Goal: Information Seeking & Learning: Learn about a topic

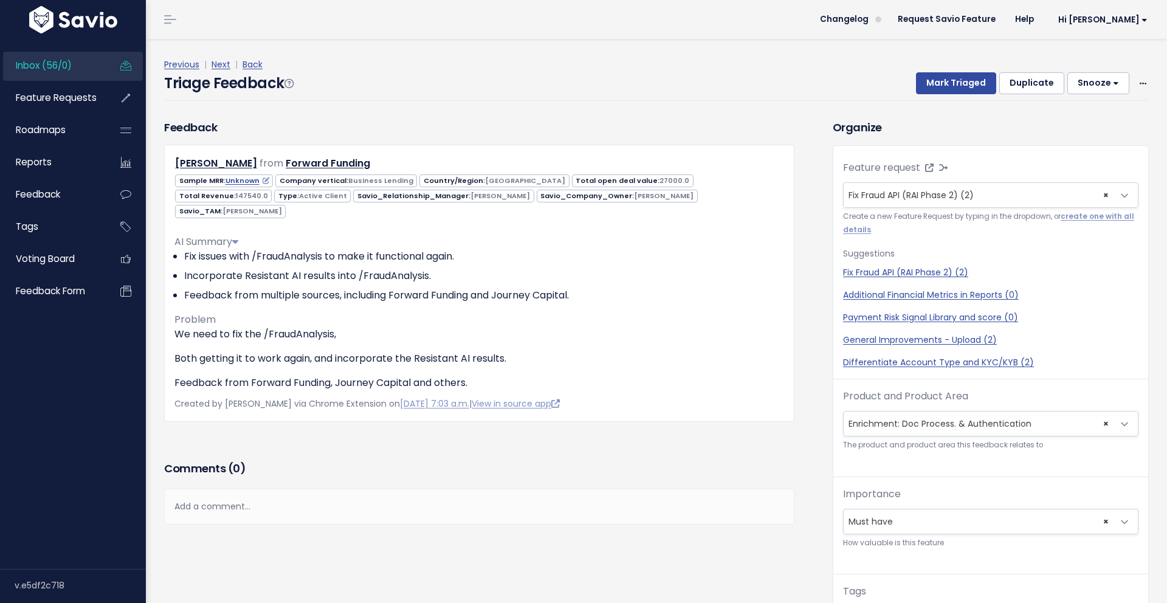
click at [54, 68] on span "Inbox (56/0)" at bounding box center [44, 65] width 56 height 13
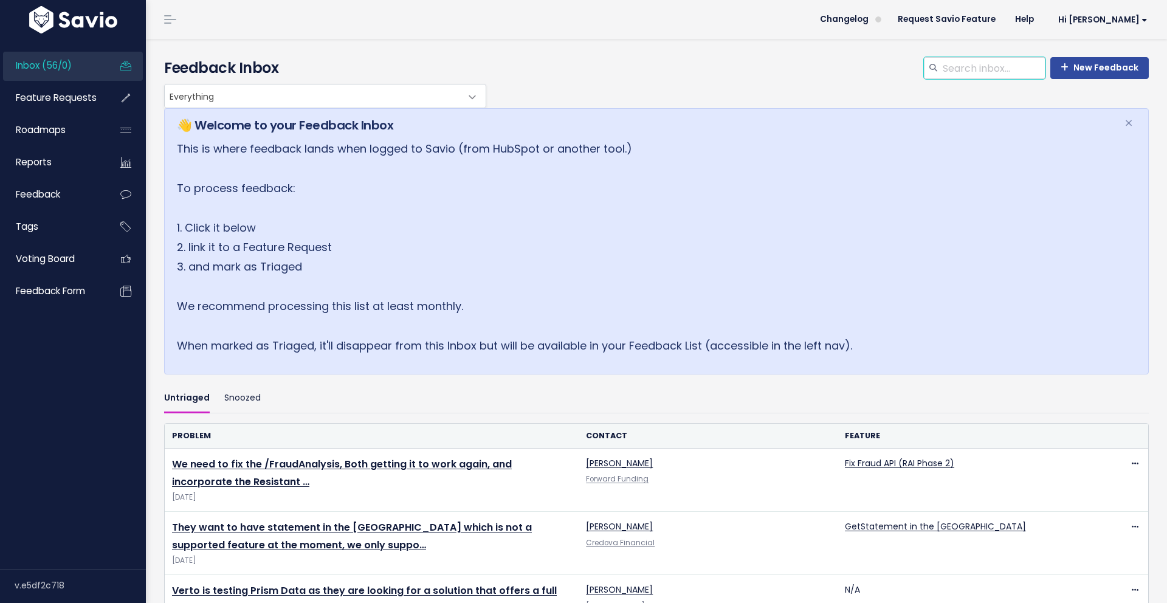
click at [958, 68] on input "search" at bounding box center [994, 68] width 104 height 22
type input "money"
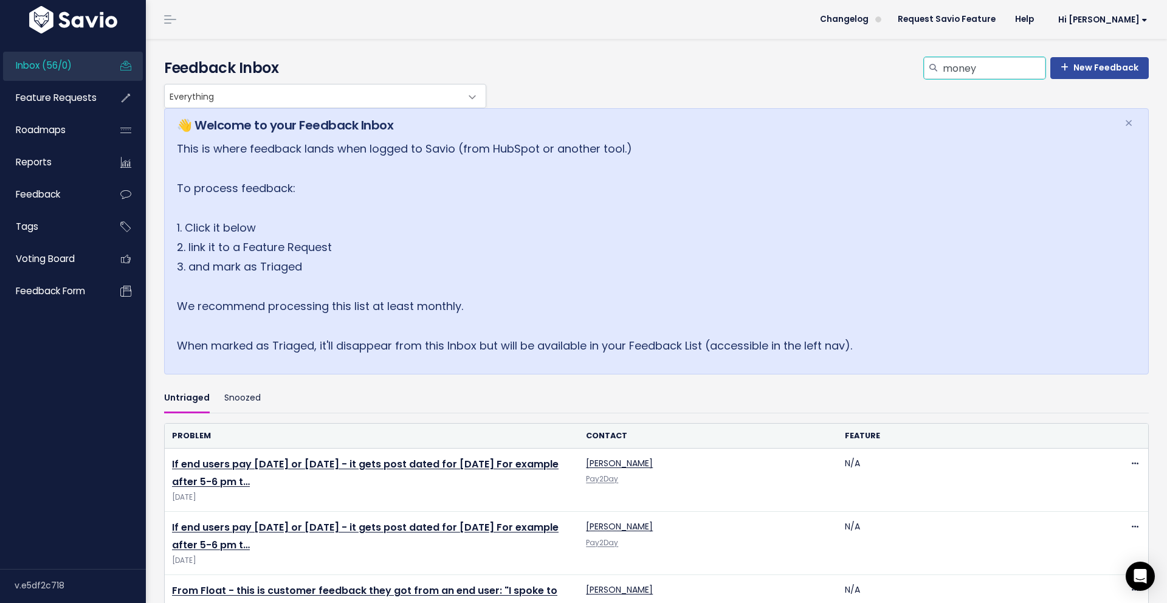
click at [1003, 74] on input "money" at bounding box center [994, 68] width 104 height 22
type input "balance"
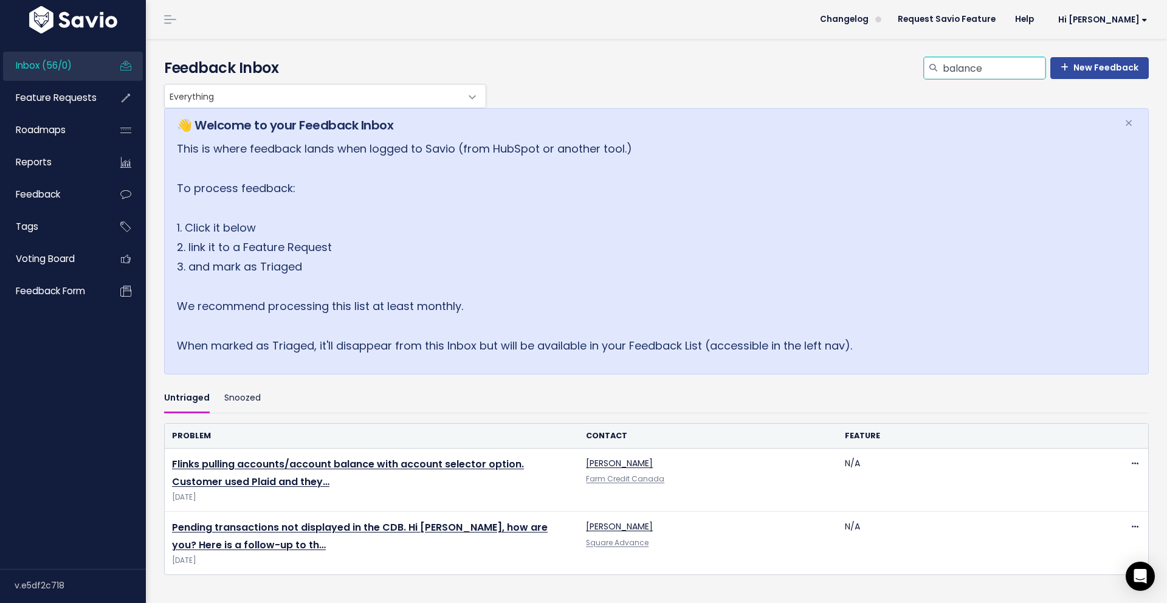
click at [984, 74] on input "balance" at bounding box center [994, 68] width 104 height 22
type input "craig"
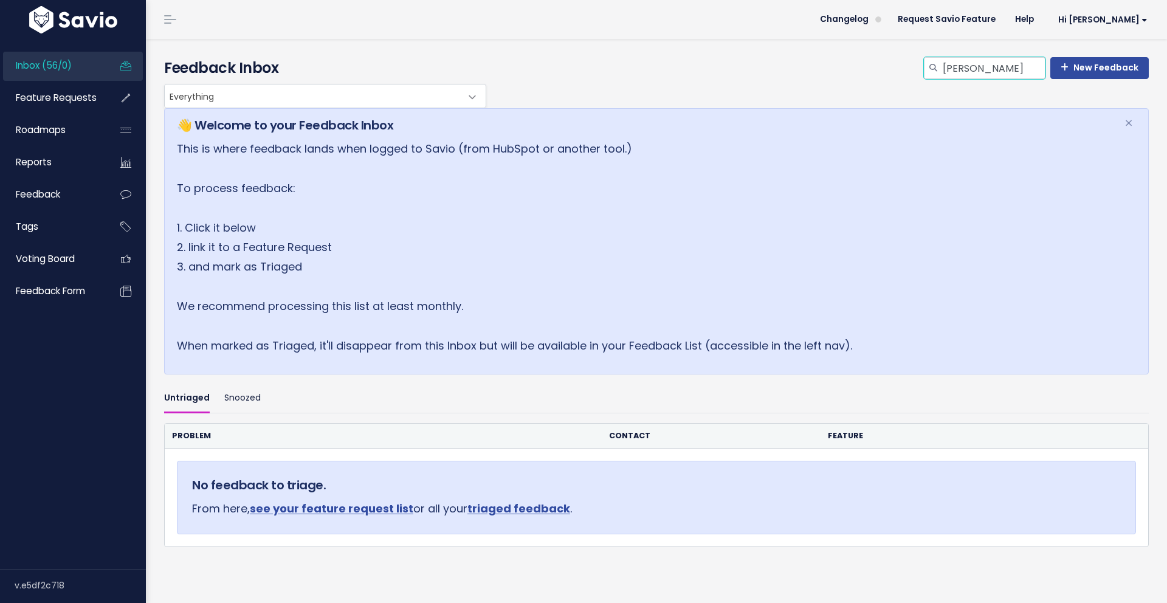
click at [989, 72] on input "[PERSON_NAME]" at bounding box center [994, 68] width 104 height 22
type input "nathan"
click at [984, 67] on input "nathan" at bounding box center [994, 68] width 104 height 22
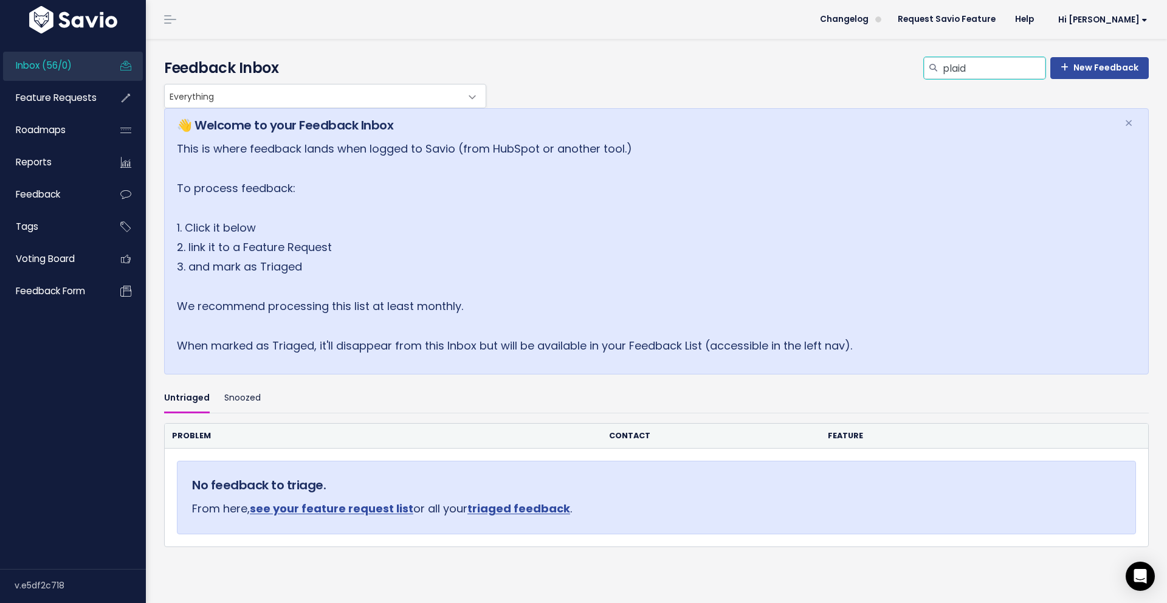
type input "plaid"
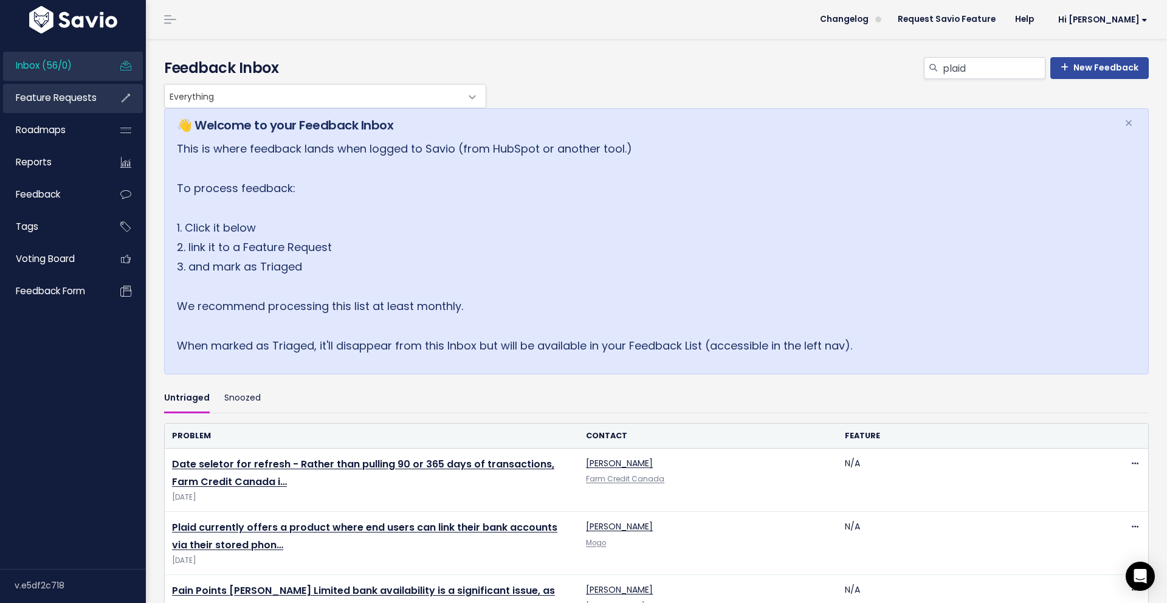
click at [77, 95] on span "Feature Requests" at bounding box center [56, 97] width 81 height 13
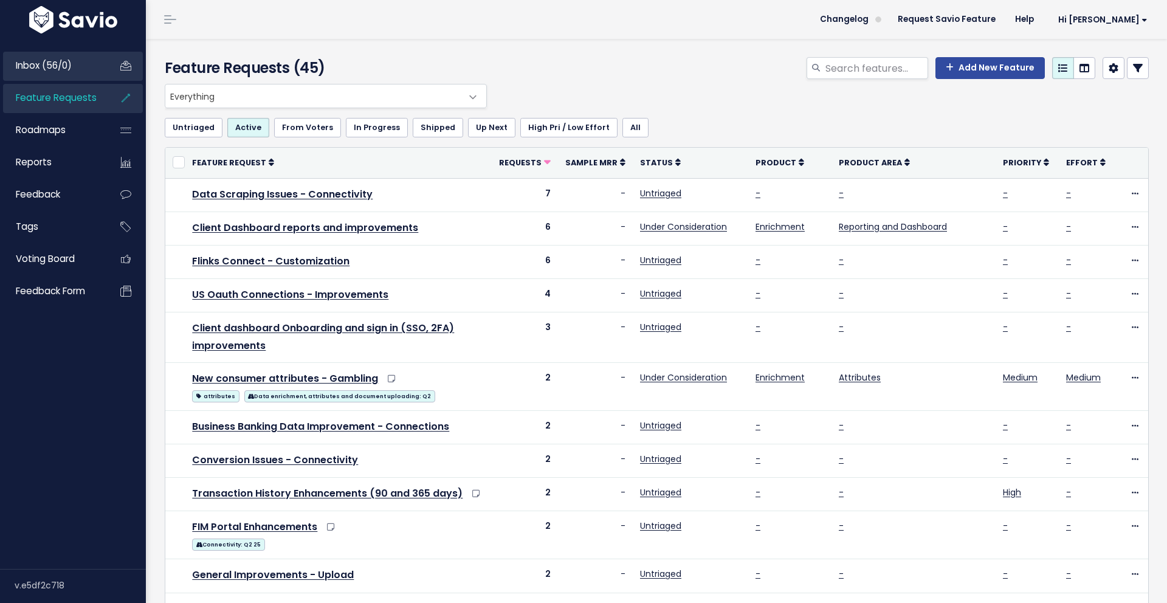
click at [50, 65] on span "Inbox (56/0)" at bounding box center [44, 65] width 56 height 13
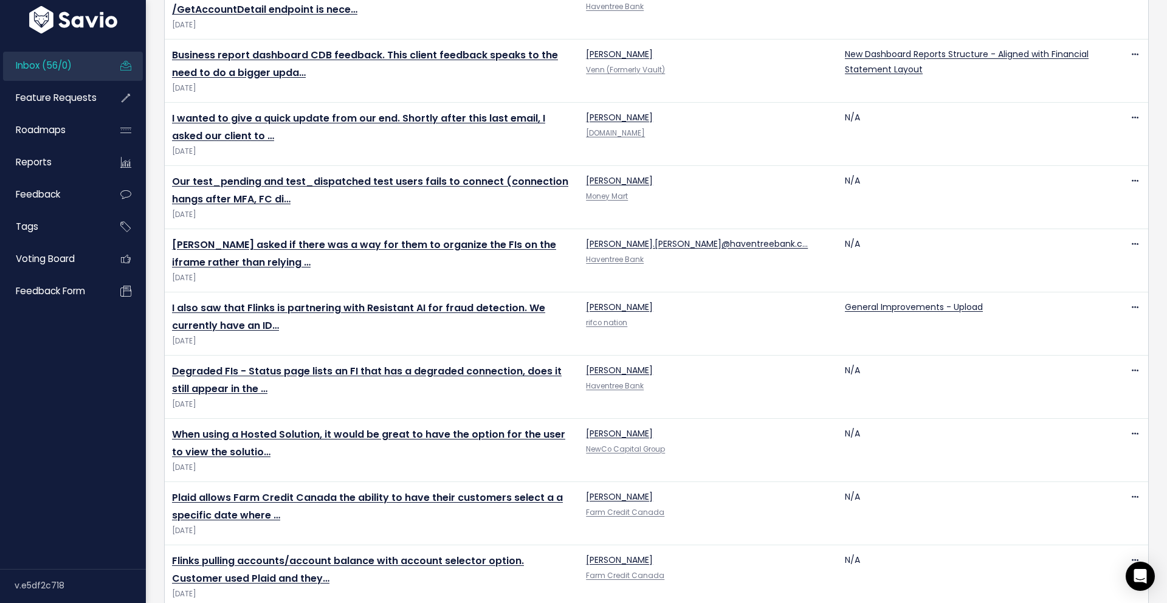
scroll to position [3034, 0]
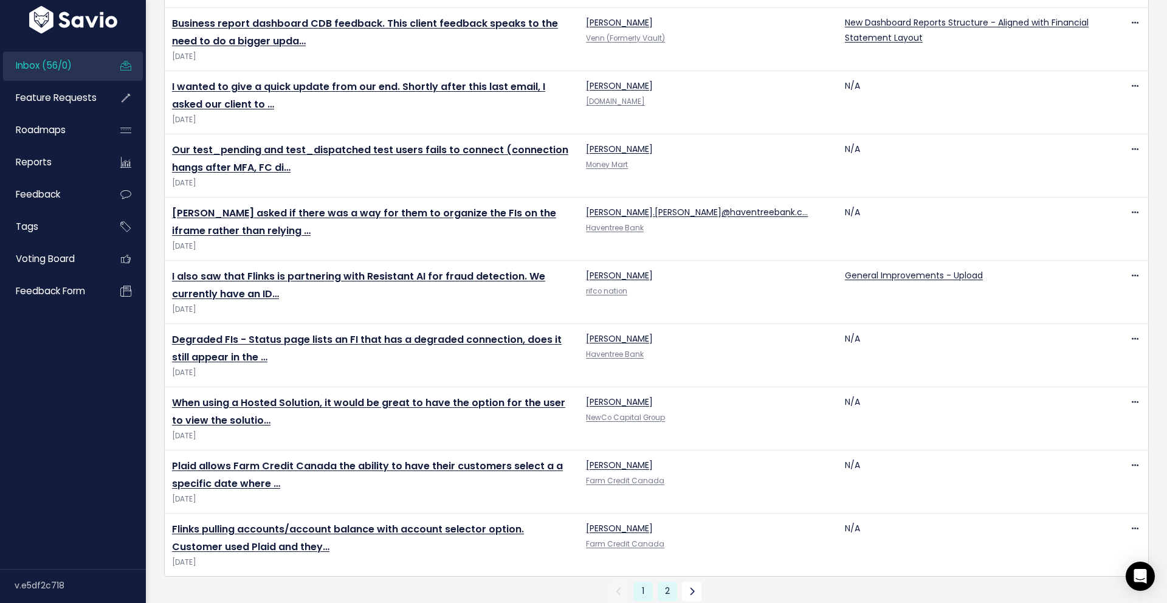
click at [666, 582] on link "2" at bounding box center [667, 591] width 19 height 19
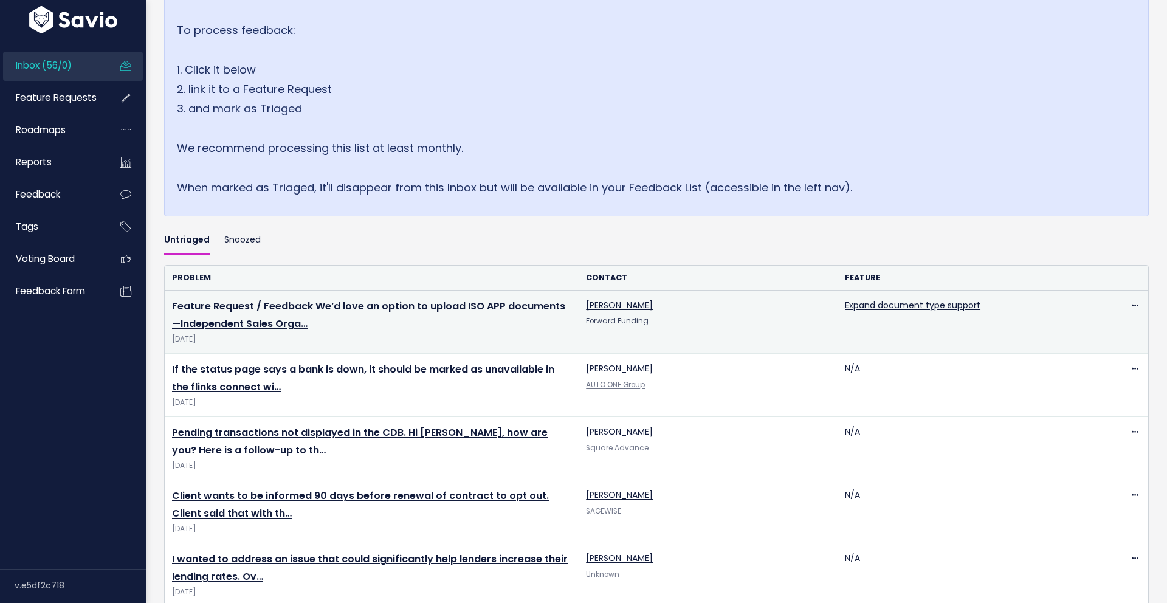
scroll to position [269, 0]
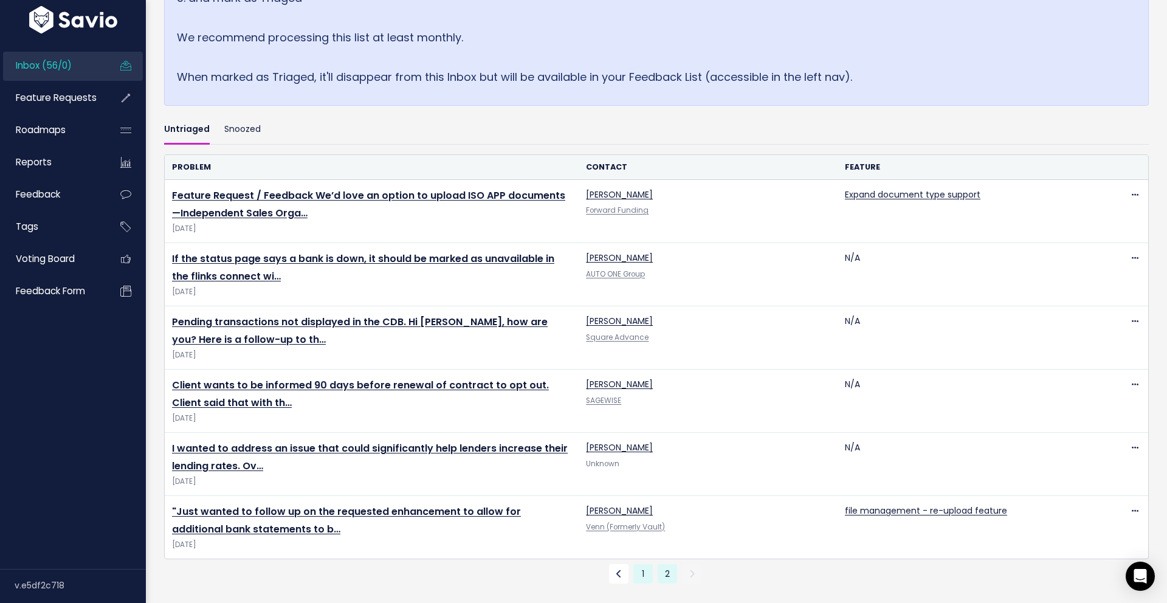
click at [645, 581] on link "1" at bounding box center [643, 573] width 19 height 19
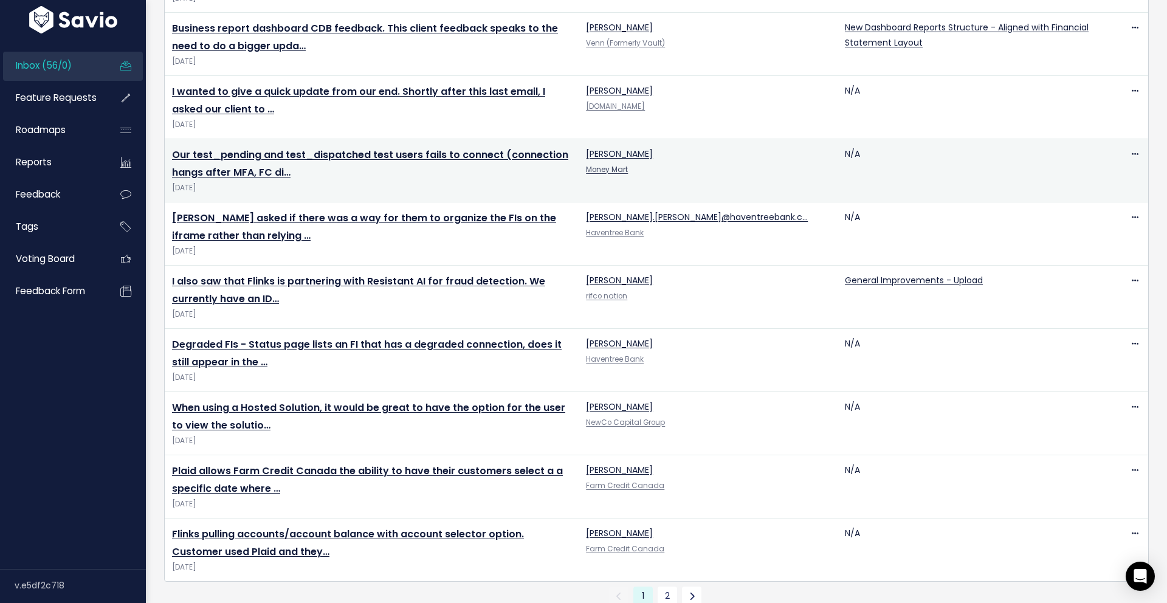
scroll to position [3034, 0]
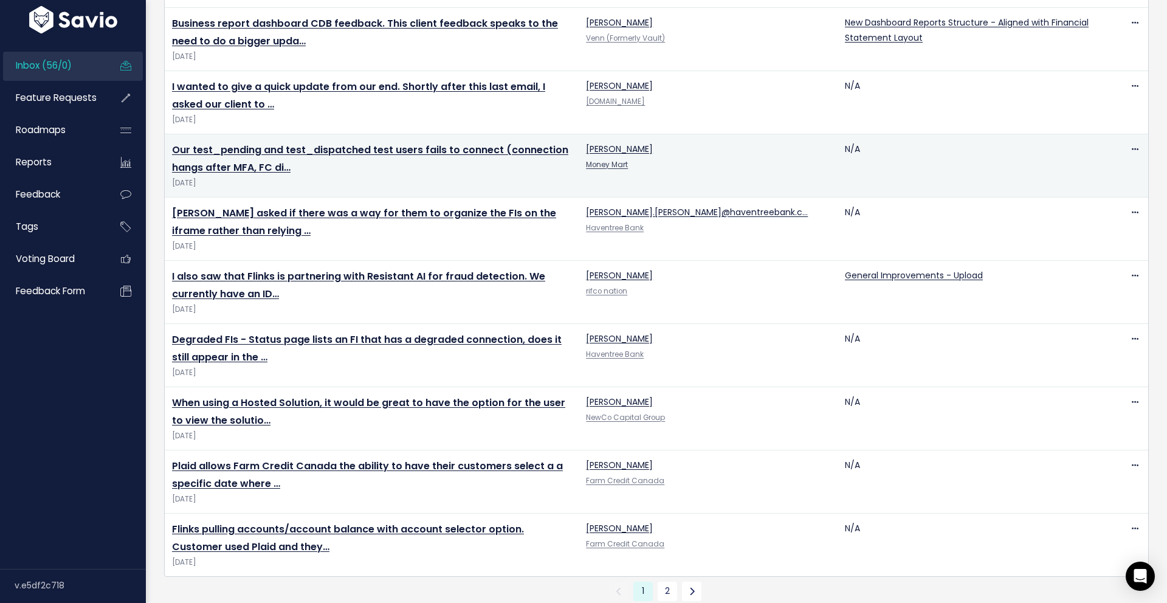
click at [612, 160] on link "Money Mart" at bounding box center [607, 165] width 42 height 10
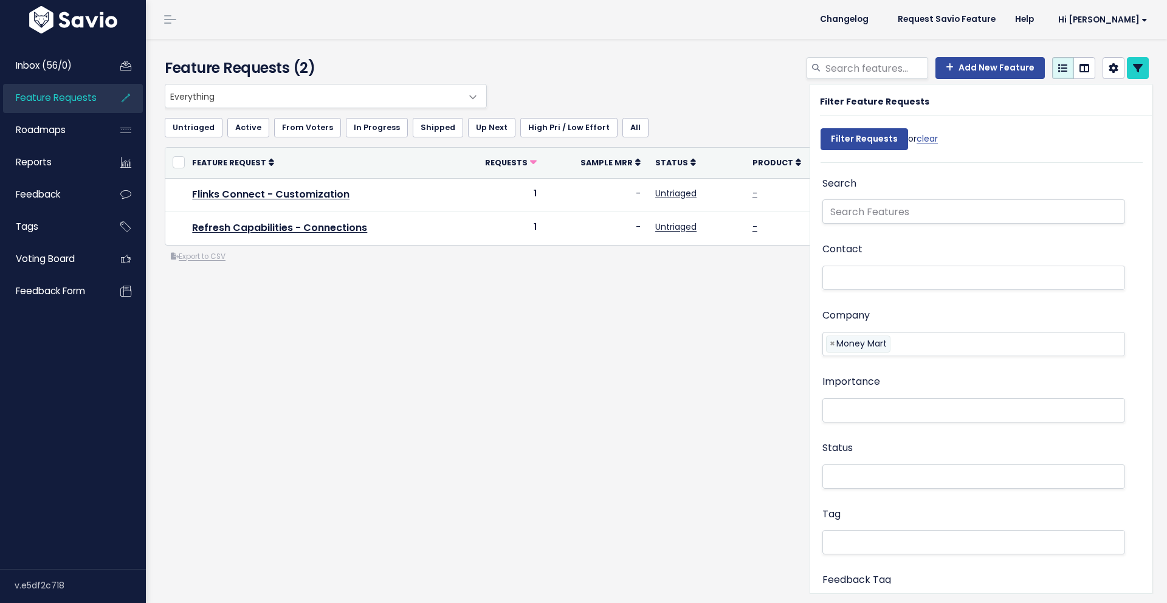
select select
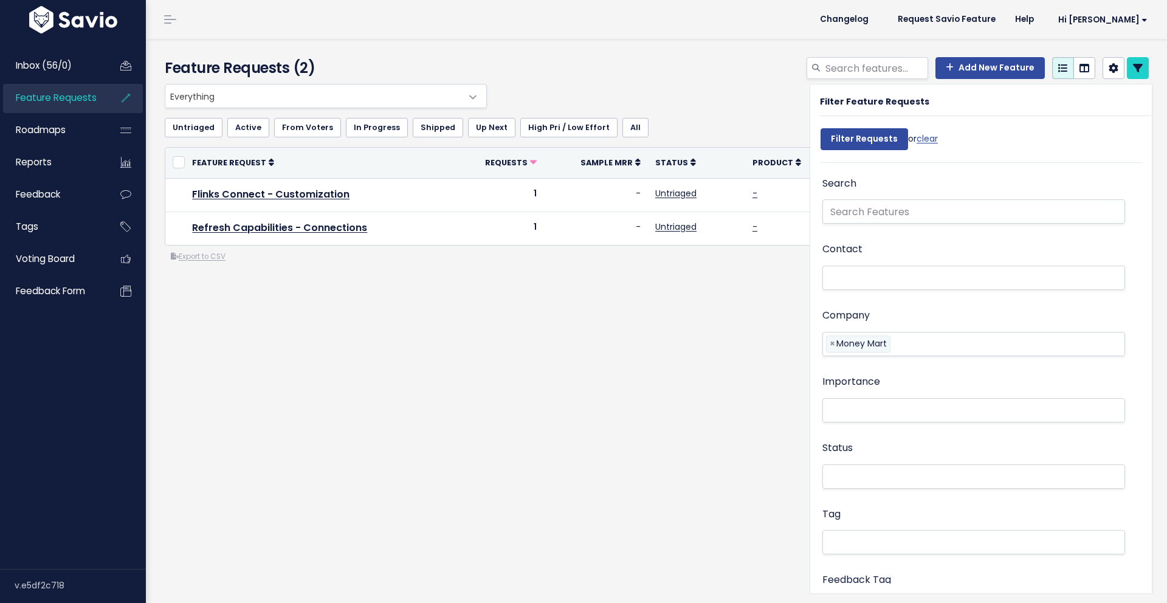
select select
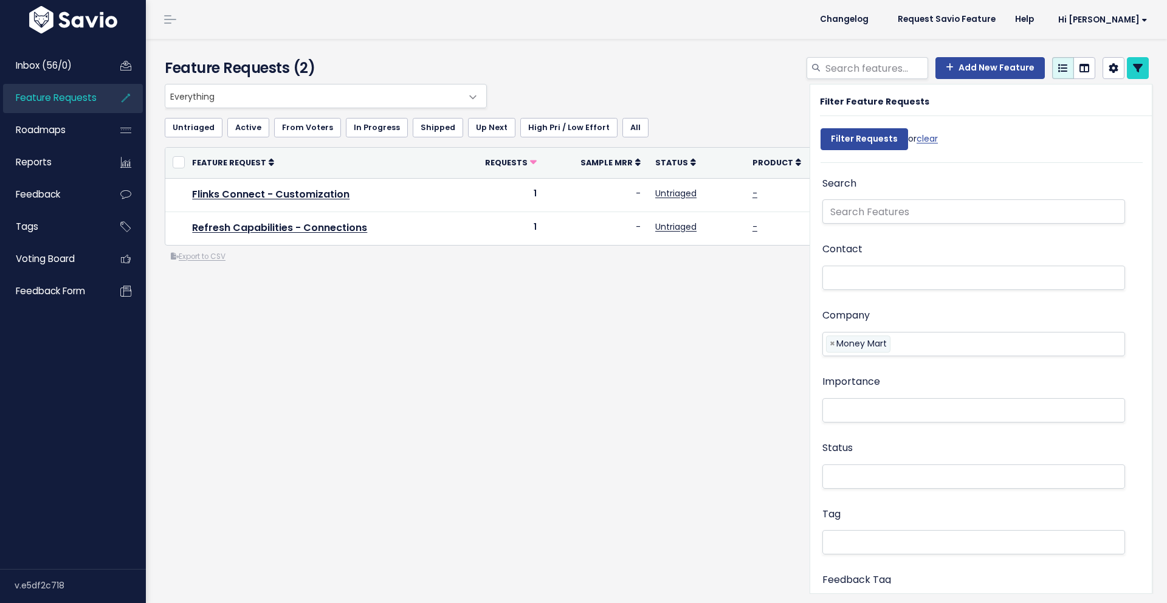
select select
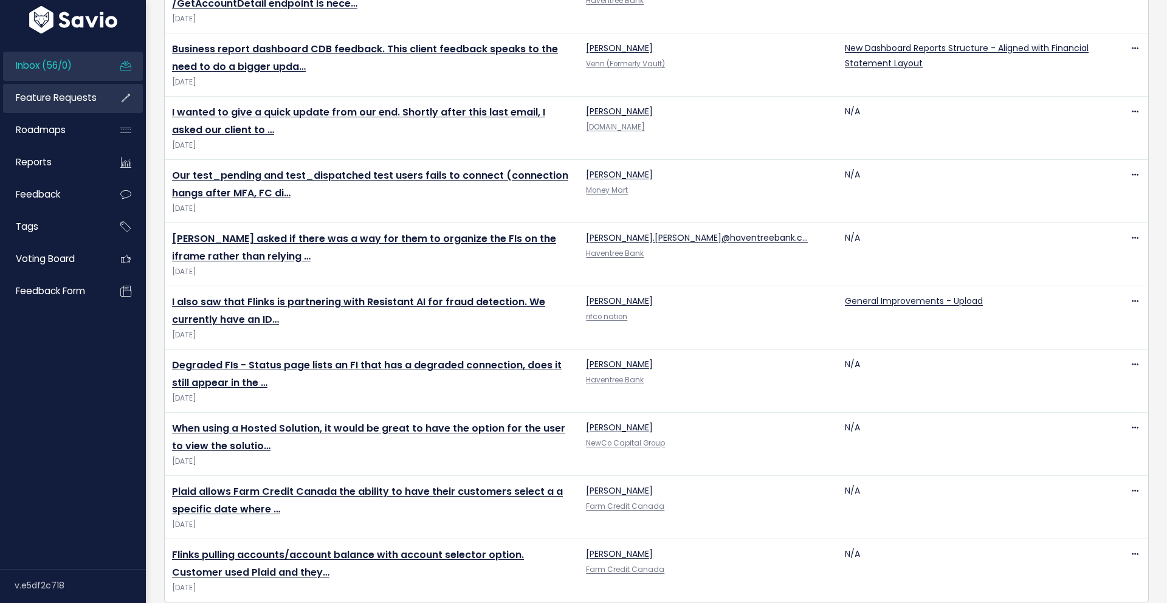
scroll to position [3034, 0]
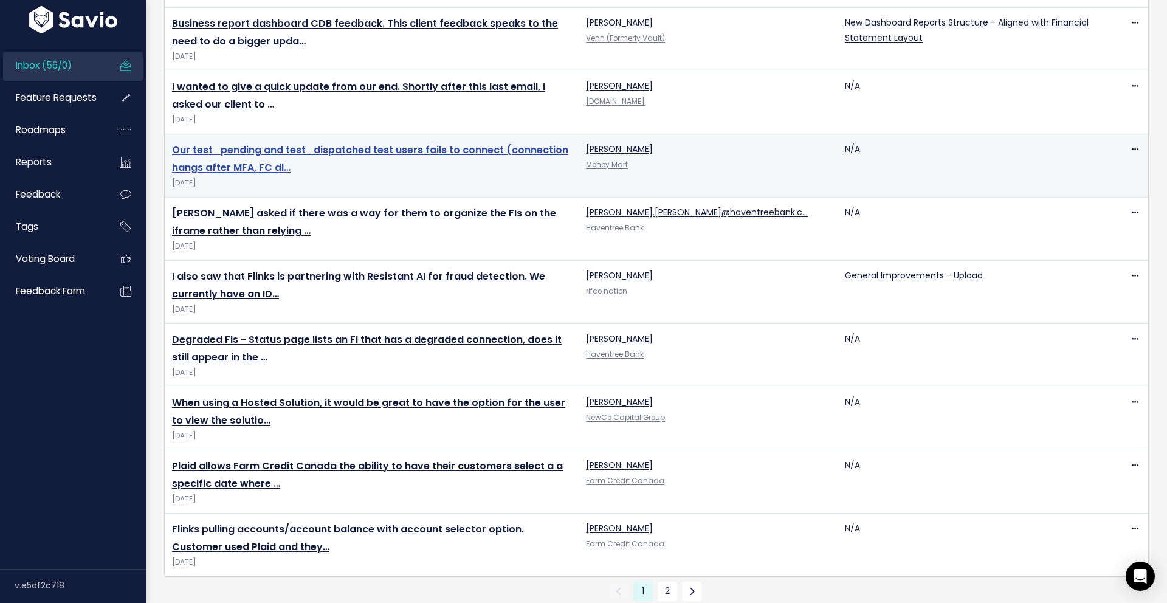
click at [384, 143] on link "Our test_pending and test_dispatched test users fails to connect (connection ha…" at bounding box center [370, 159] width 396 height 32
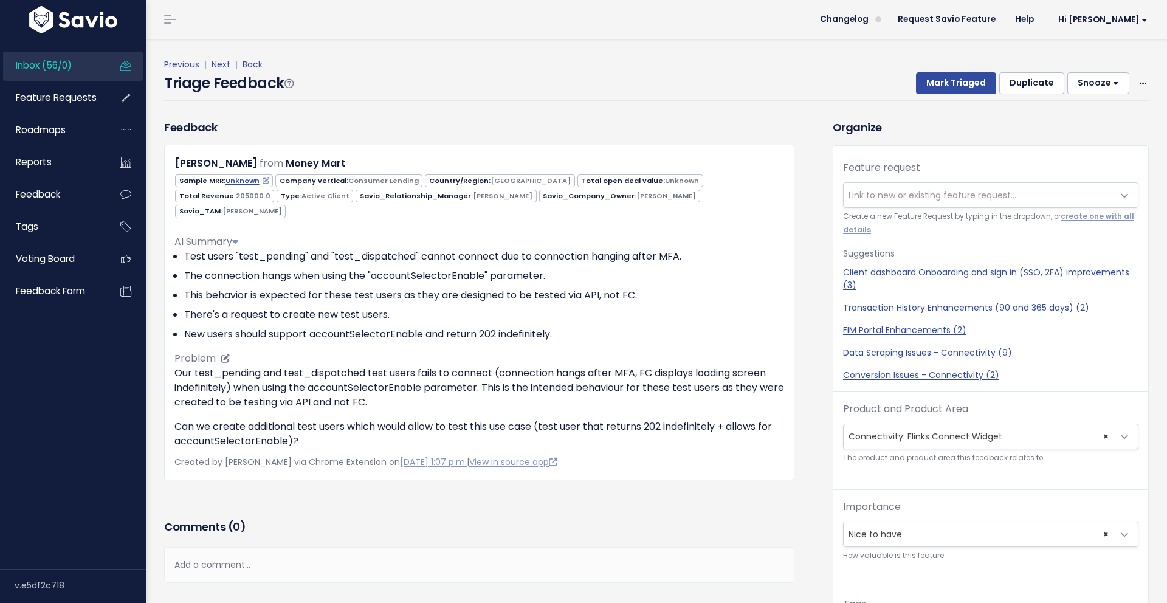
scroll to position [40, 0]
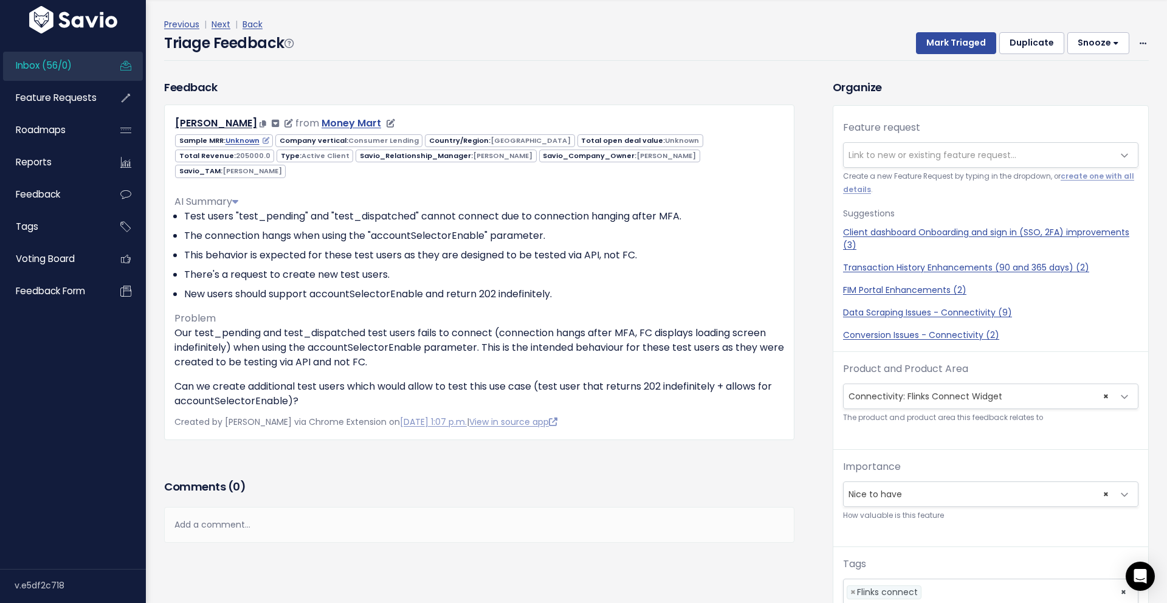
click at [334, 123] on link "Money Mart" at bounding box center [352, 123] width 60 height 14
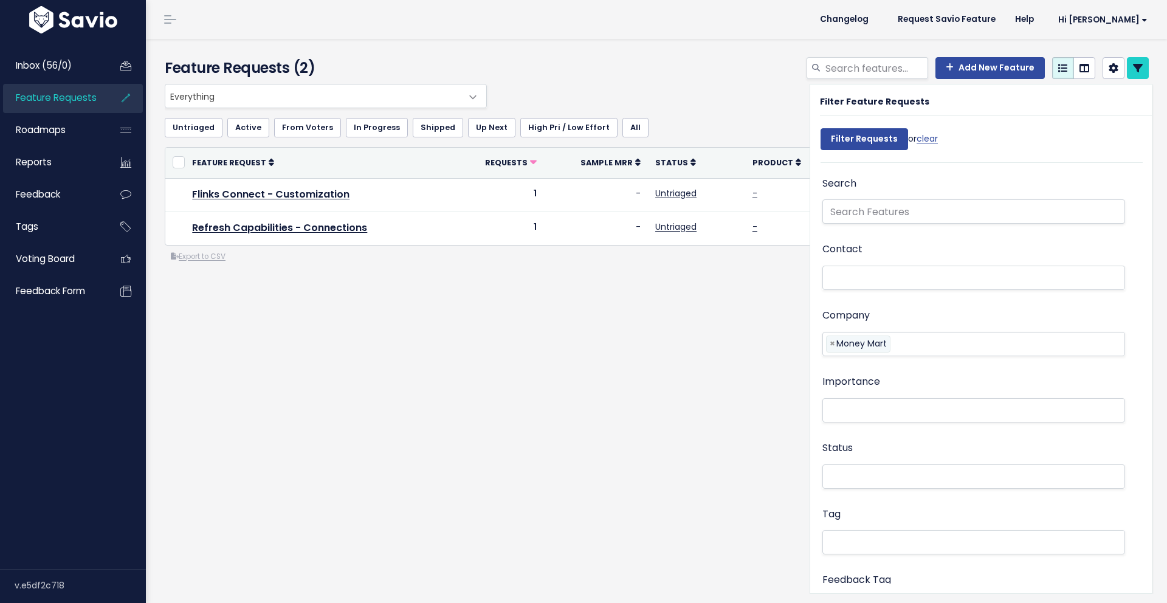
select select
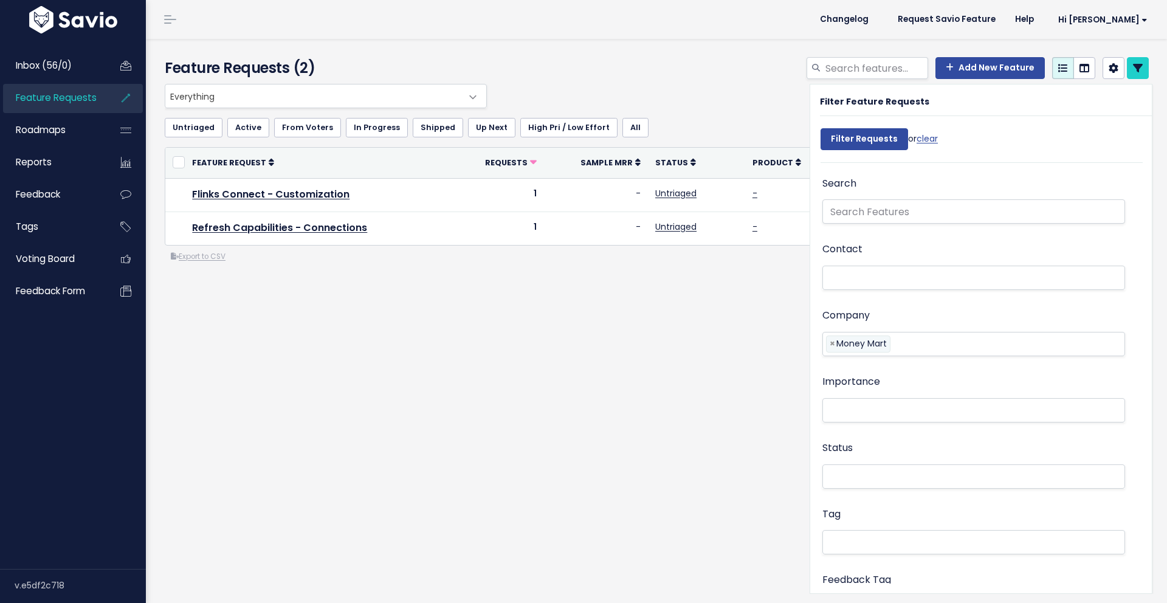
select select
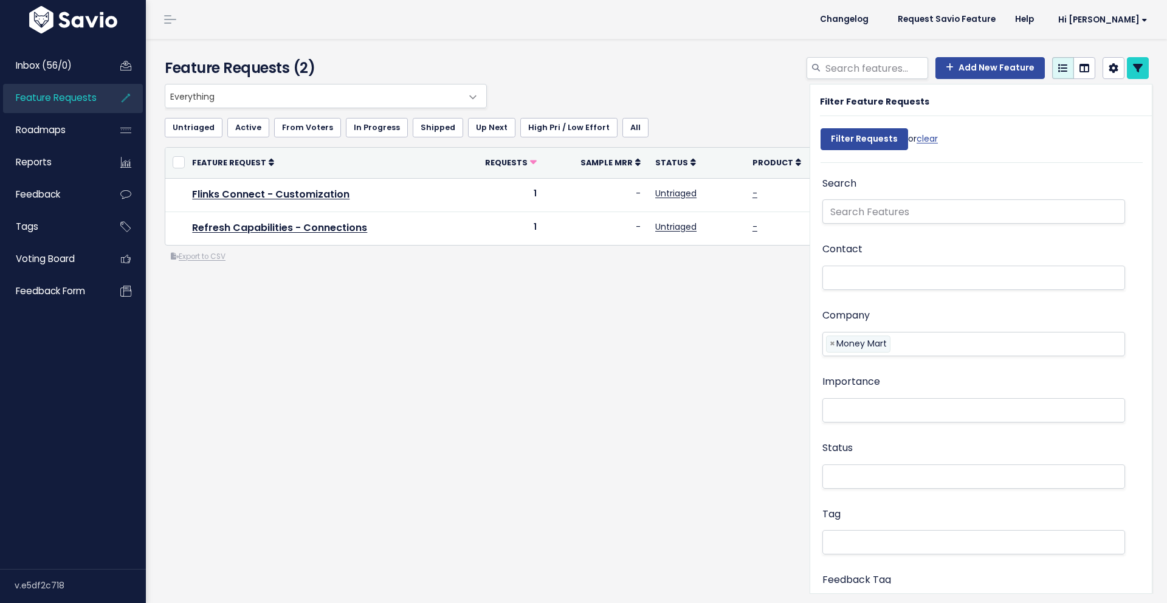
select select
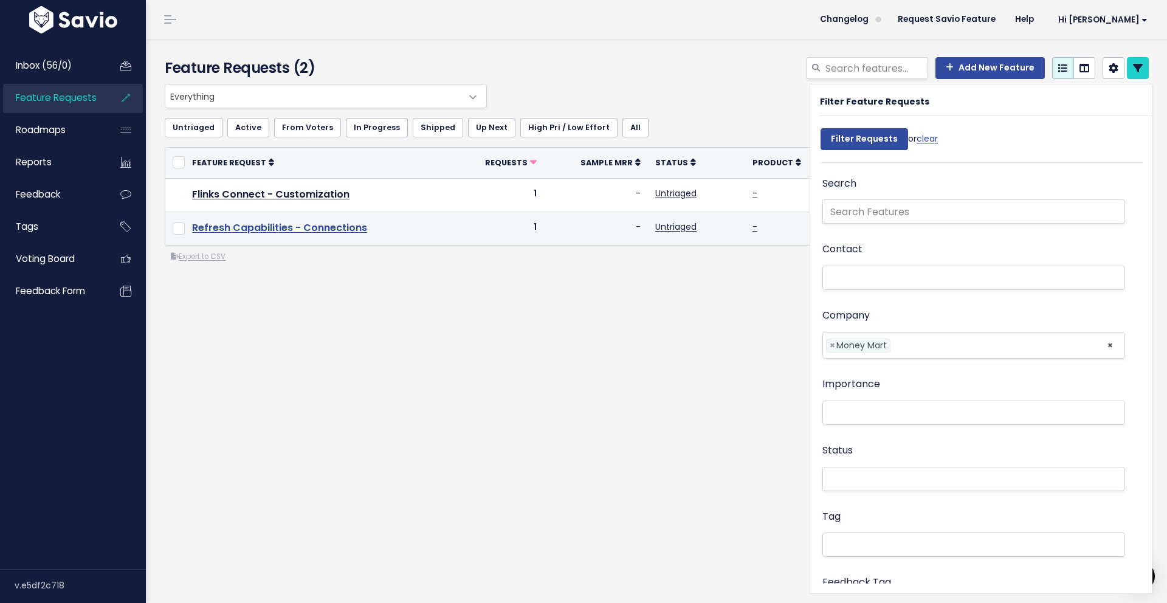
click at [248, 232] on link "Refresh Capabilities - Connections" at bounding box center [279, 228] width 175 height 14
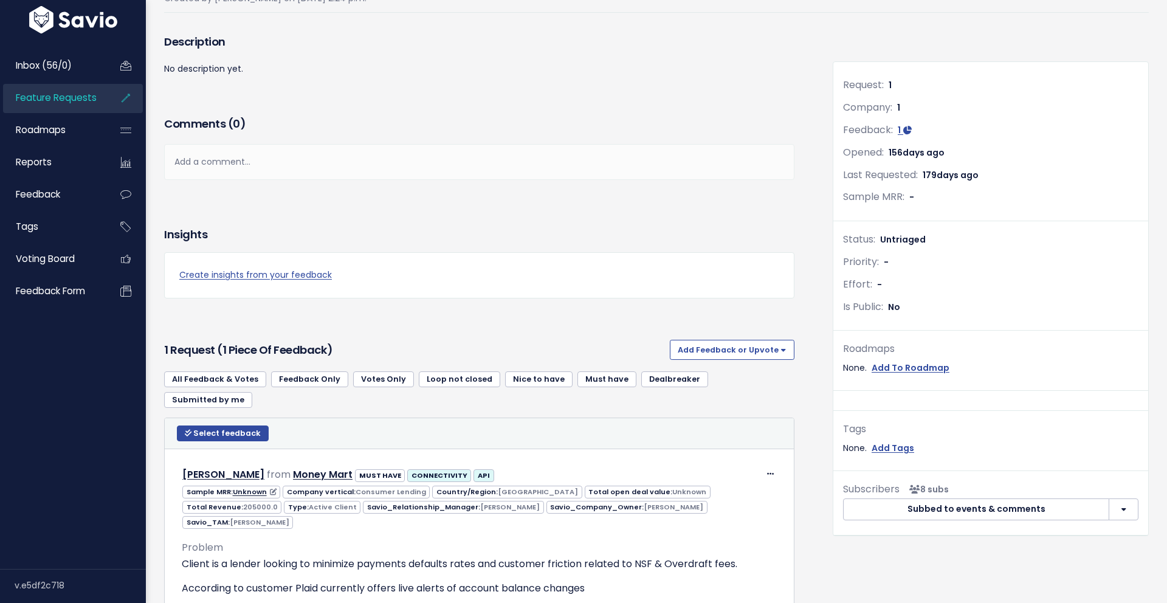
scroll to position [163, 0]
